Goal: Information Seeking & Learning: Learn about a topic

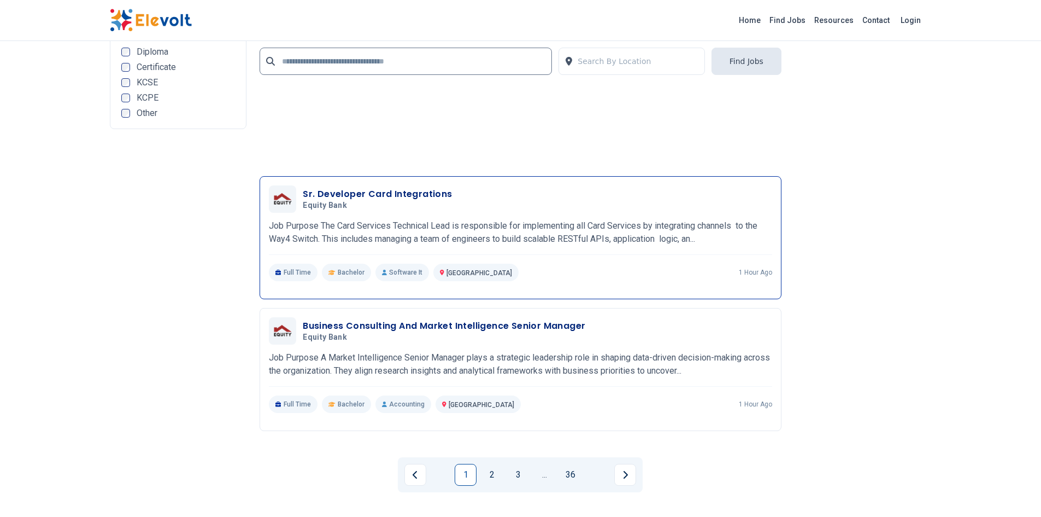
scroll to position [2458, 0]
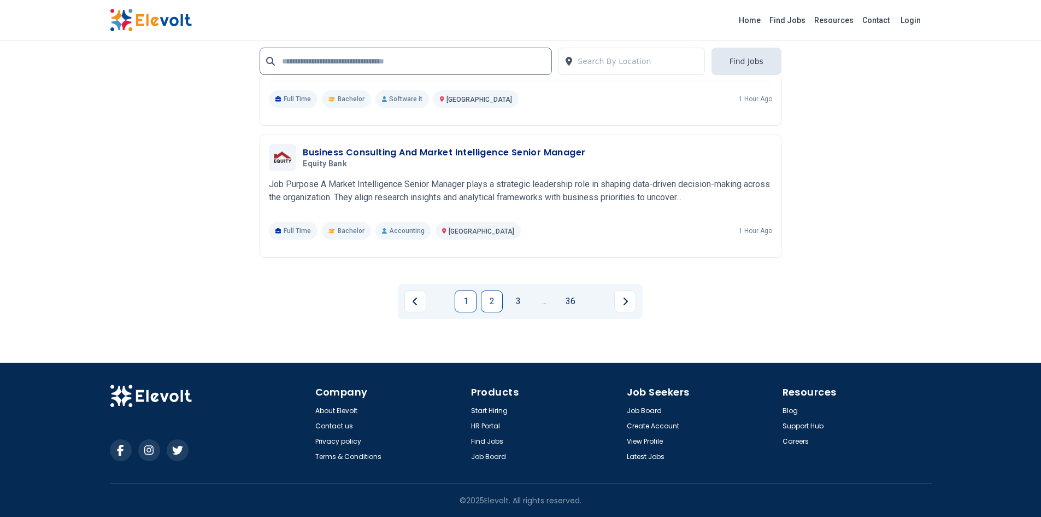
click at [496, 297] on link "2" at bounding box center [492, 301] width 22 height 22
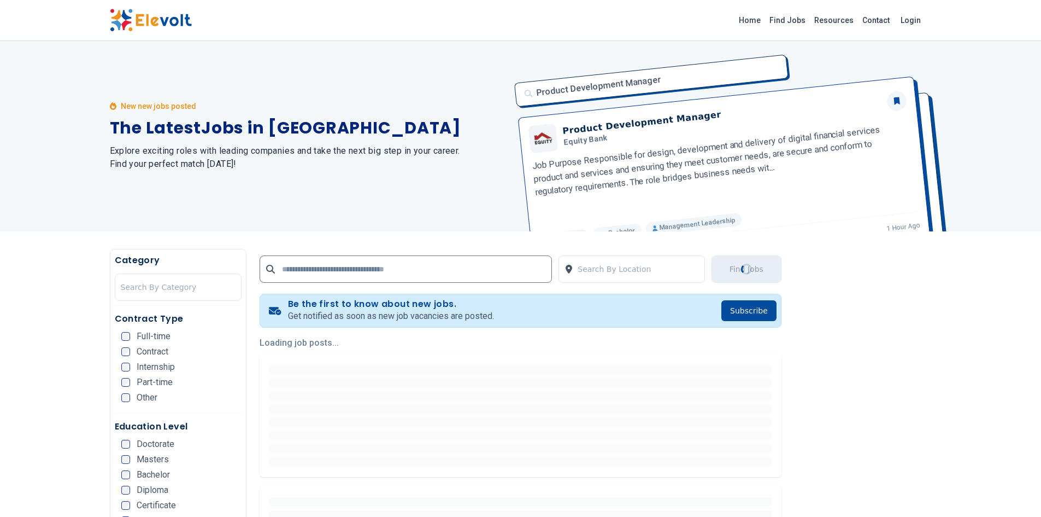
scroll to position [0, 0]
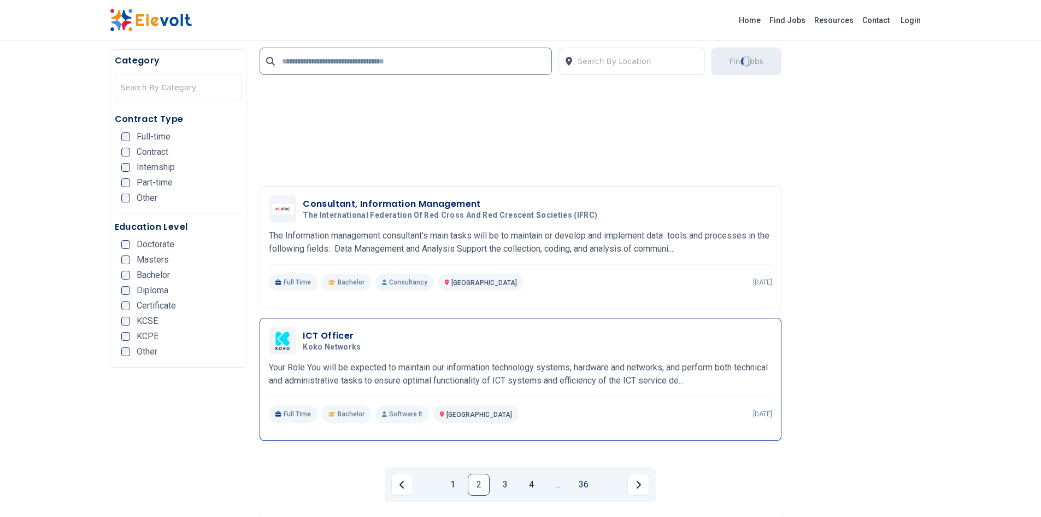
scroll to position [2296, 0]
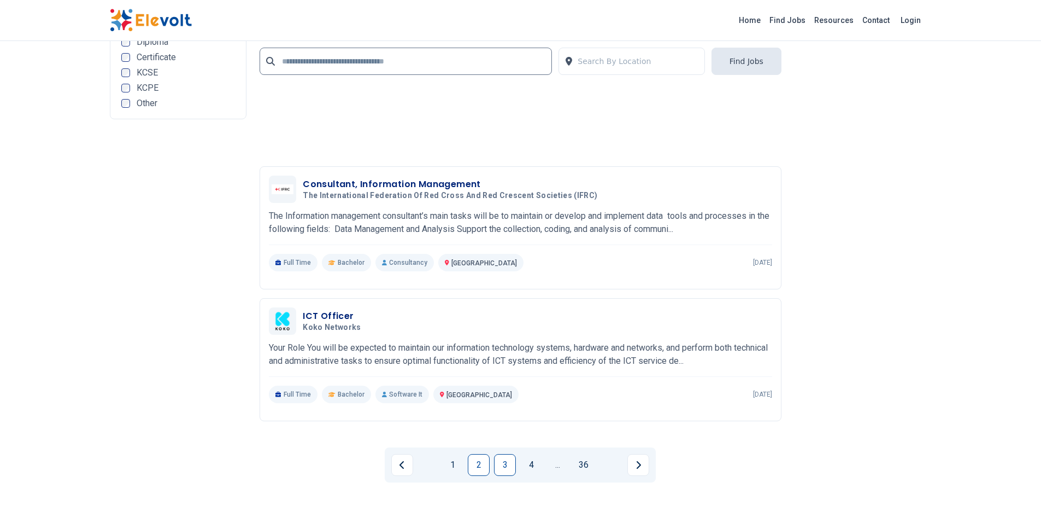
click at [507, 465] on link "3" at bounding box center [505, 465] width 22 height 22
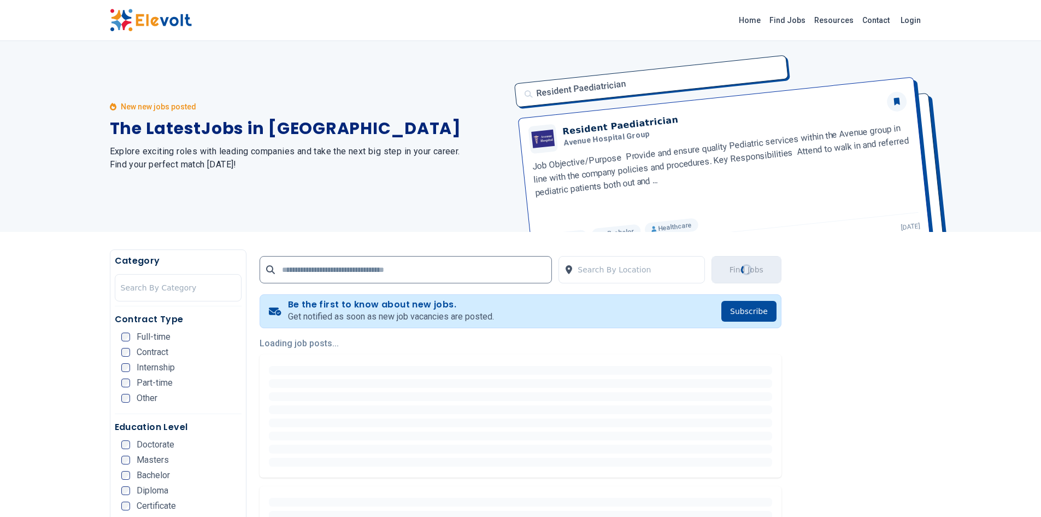
scroll to position [0, 0]
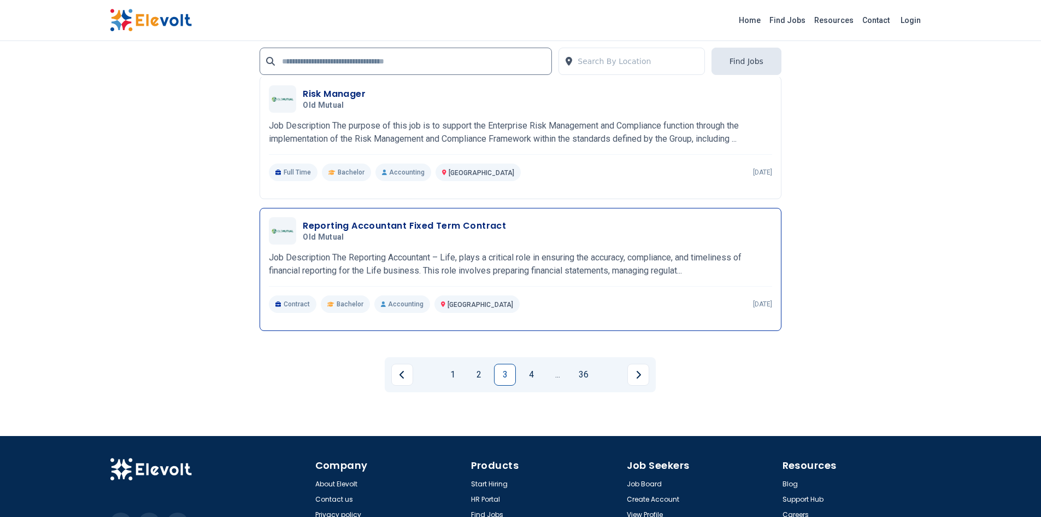
scroll to position [2405, 0]
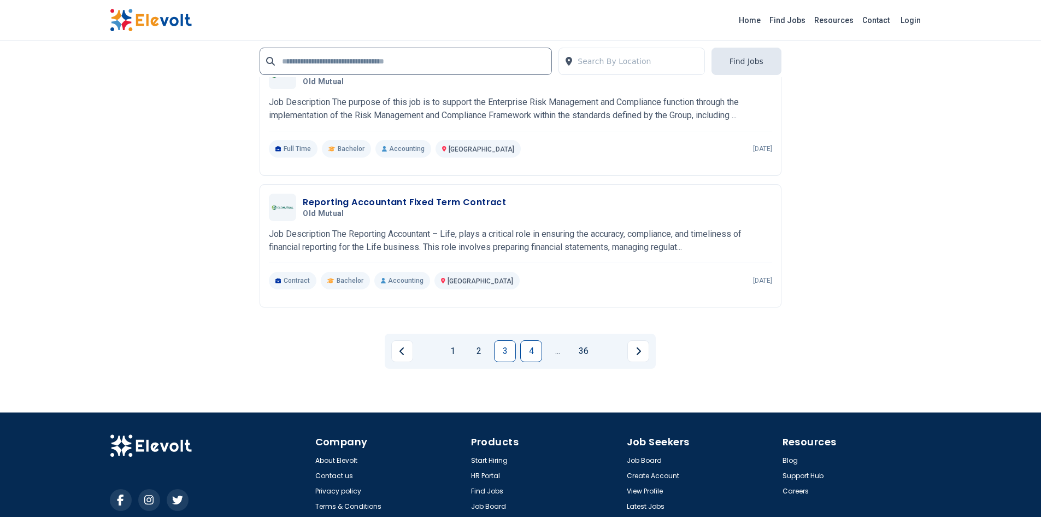
click at [535, 346] on link "4" at bounding box center [531, 351] width 22 height 22
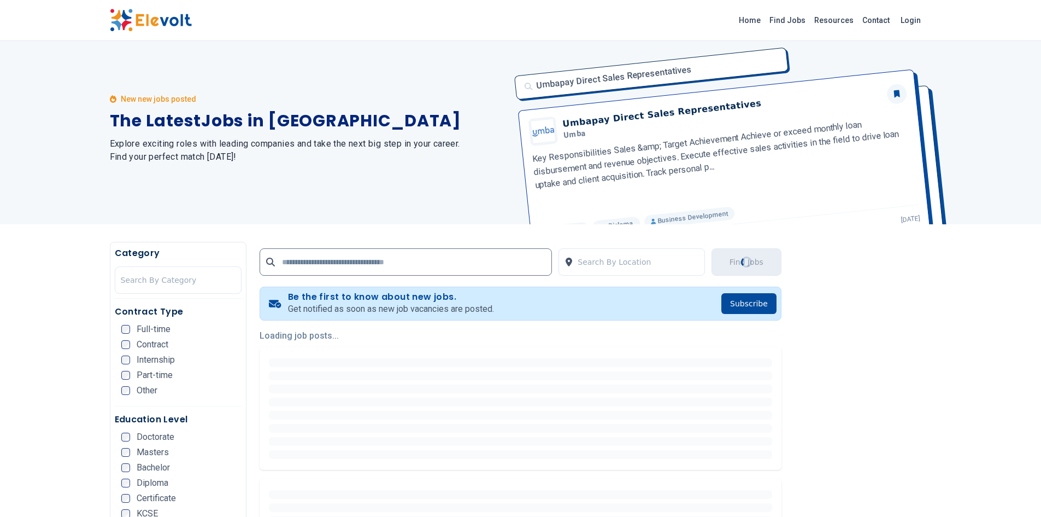
scroll to position [0, 0]
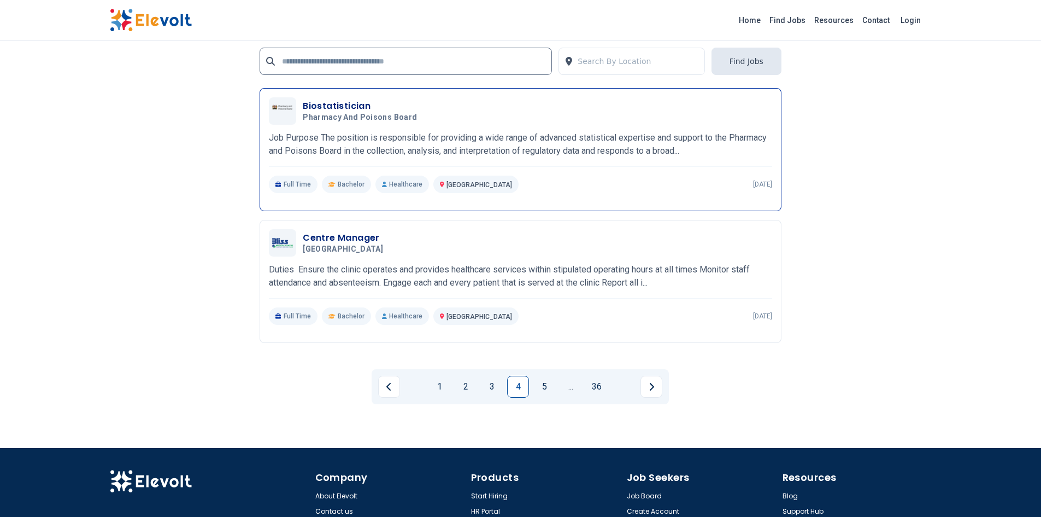
scroll to position [2405, 0]
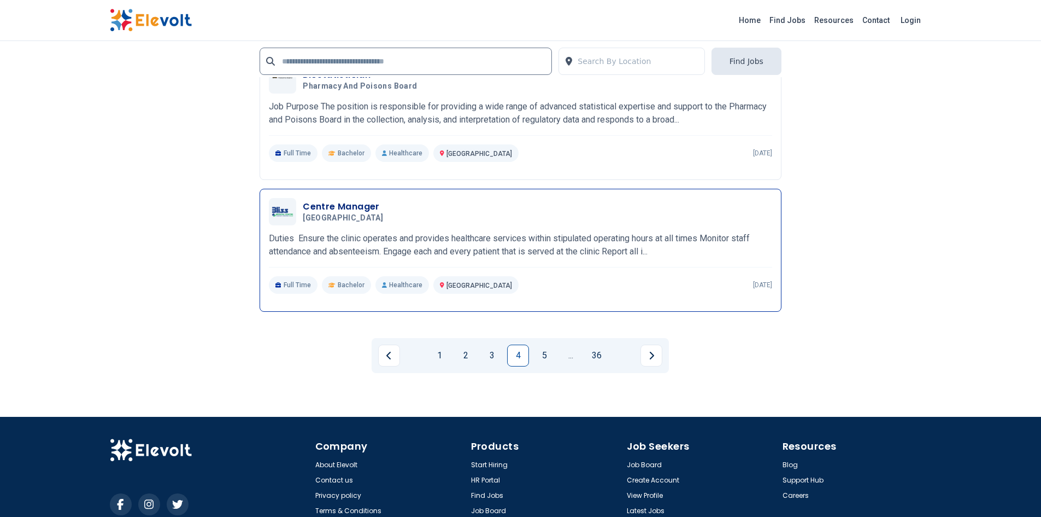
click at [350, 201] on h3 "Centre Manager" at bounding box center [345, 206] width 85 height 13
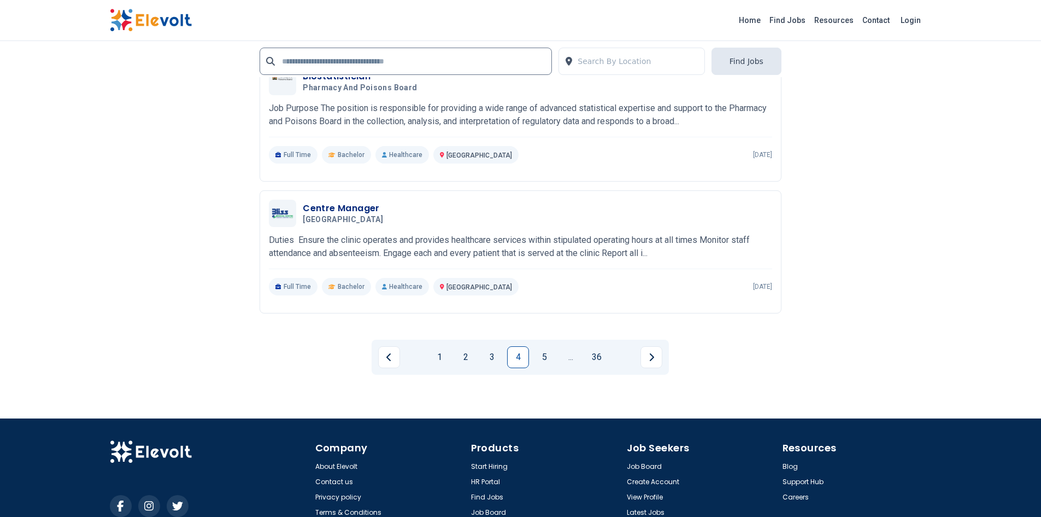
scroll to position [2405, 0]
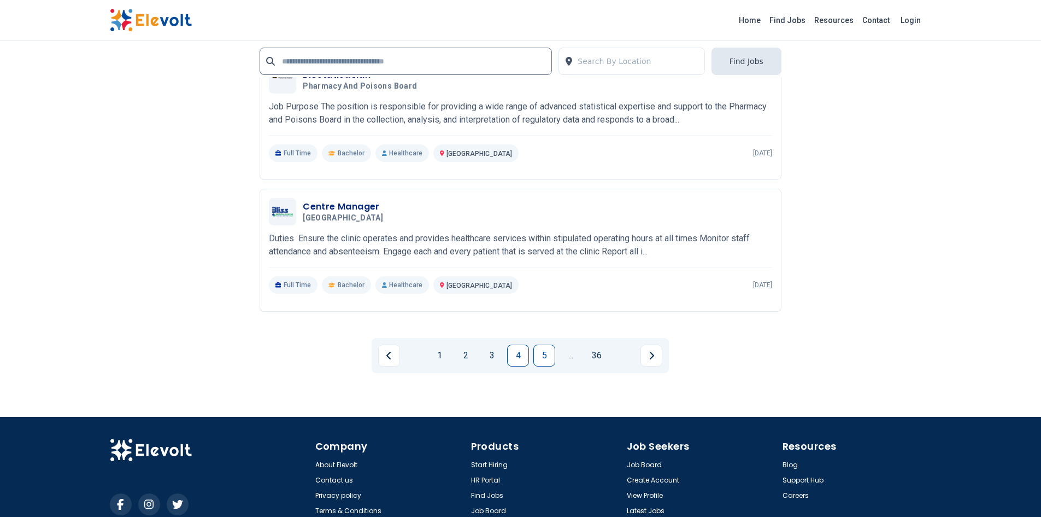
click at [552, 354] on link "5" at bounding box center [545, 355] width 22 height 22
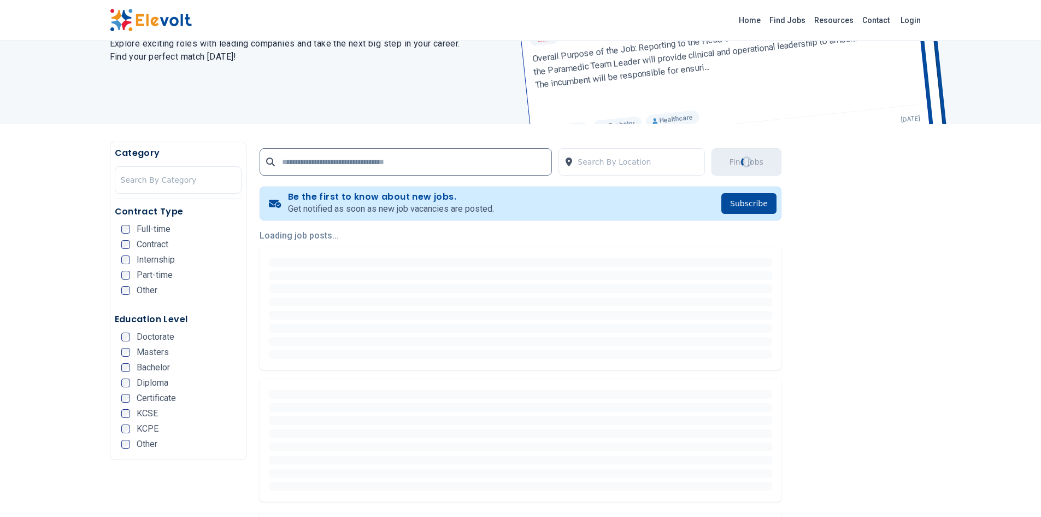
scroll to position [109, 0]
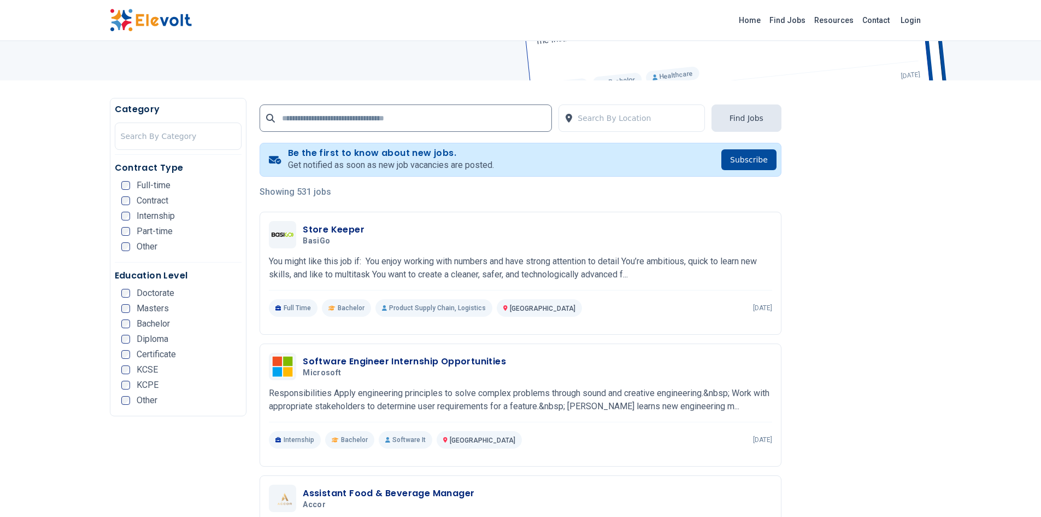
scroll to position [164, 0]
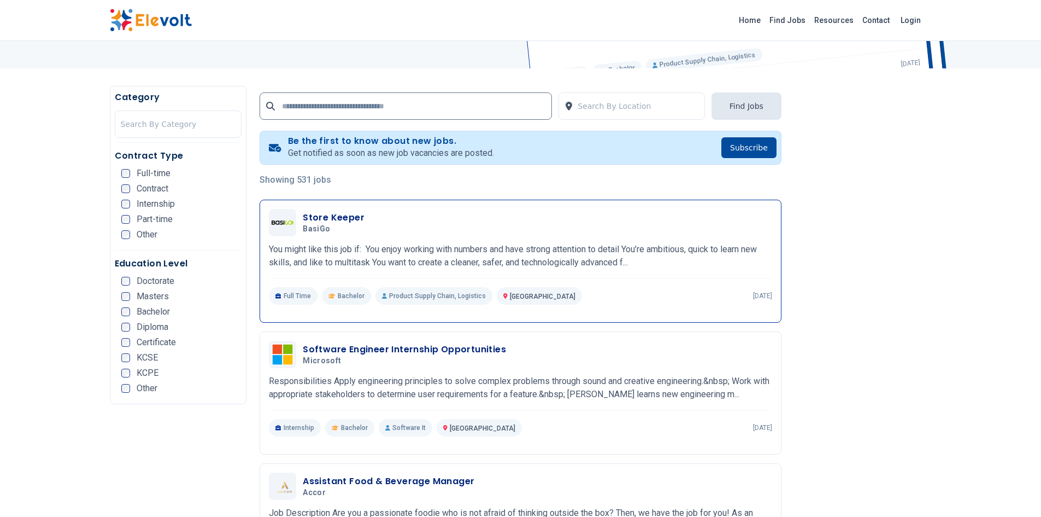
click at [333, 216] on h3 "Store Keeper" at bounding box center [334, 217] width 62 height 13
